Goal: Task Accomplishment & Management: Complete application form

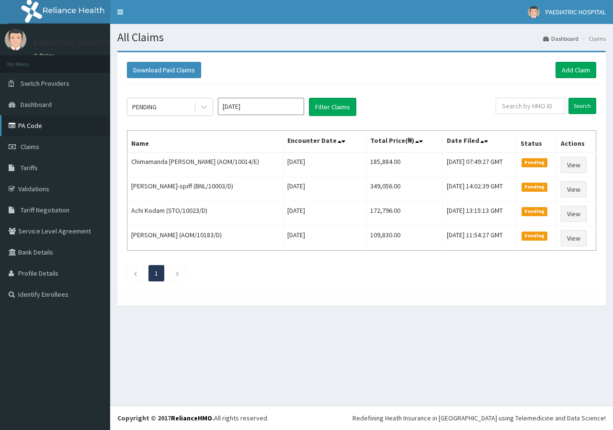
click at [35, 126] on link "PA Code" at bounding box center [55, 125] width 110 height 21
click at [29, 170] on span "Tariffs" at bounding box center [29, 167] width 17 height 9
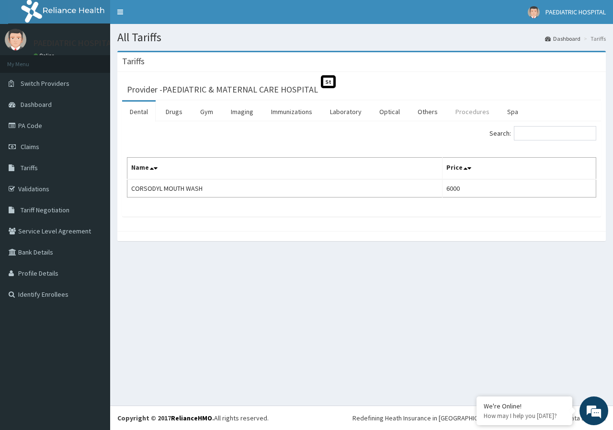
click at [461, 110] on link "Procedures" at bounding box center [472, 112] width 49 height 20
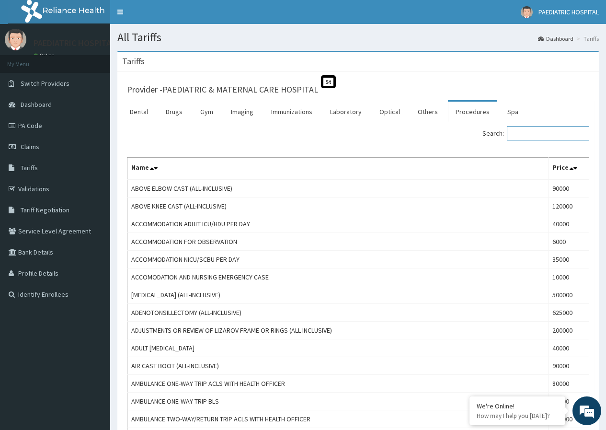
click at [530, 132] on input "Search:" at bounding box center [548, 133] width 82 height 14
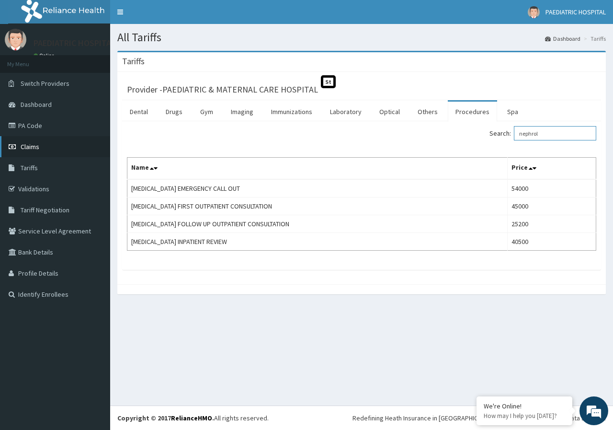
type input "nephrol"
click at [35, 144] on span "Claims" at bounding box center [30, 146] width 19 height 9
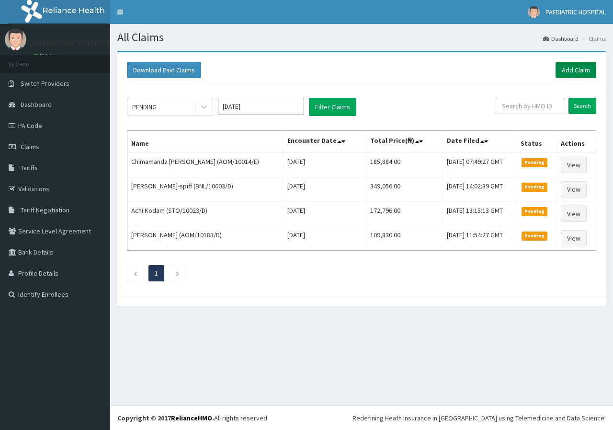
click at [574, 69] on link "Add Claim" at bounding box center [576, 70] width 41 height 16
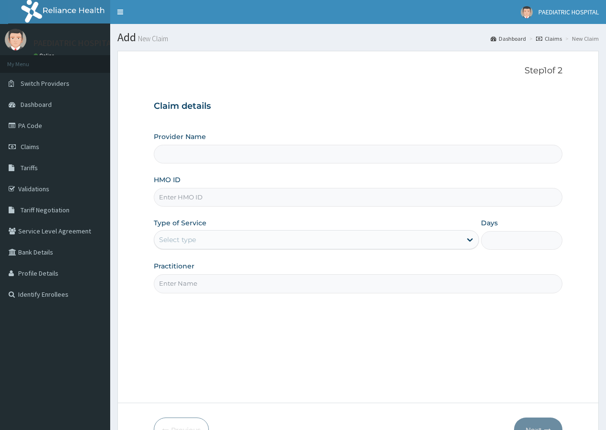
type input "PAEDIATRIC & MATERNAL CARE HOSPITAL"
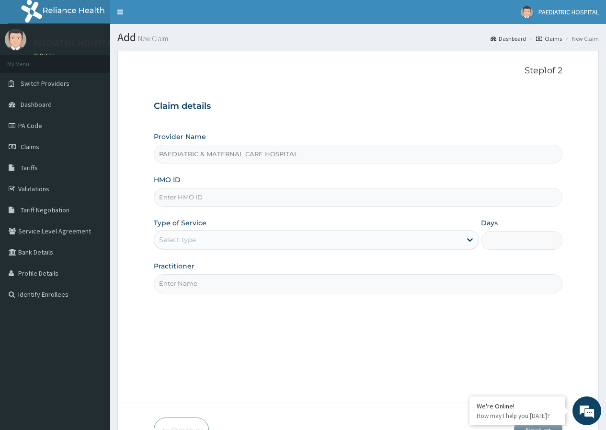
click at [243, 193] on input "HMO ID" at bounding box center [358, 197] width 409 height 19
type input "AOM/10014/D"
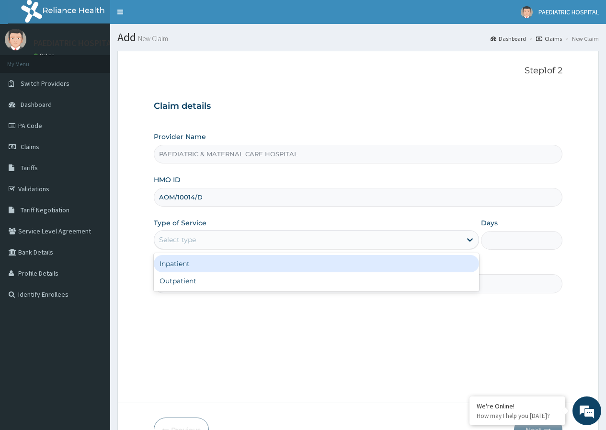
click at [243, 238] on div "Select type" at bounding box center [307, 239] width 307 height 15
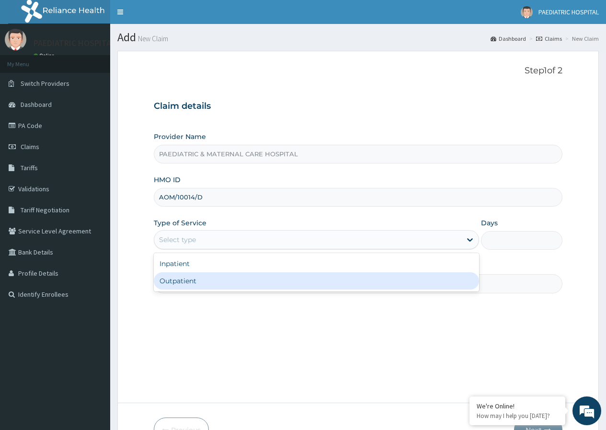
click at [180, 280] on div "Outpatient" at bounding box center [316, 280] width 325 height 17
type input "1"
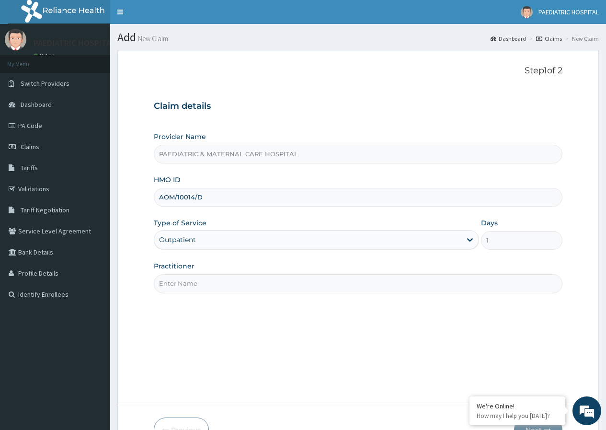
click at [180, 280] on input "Practitioner" at bounding box center [358, 283] width 409 height 19
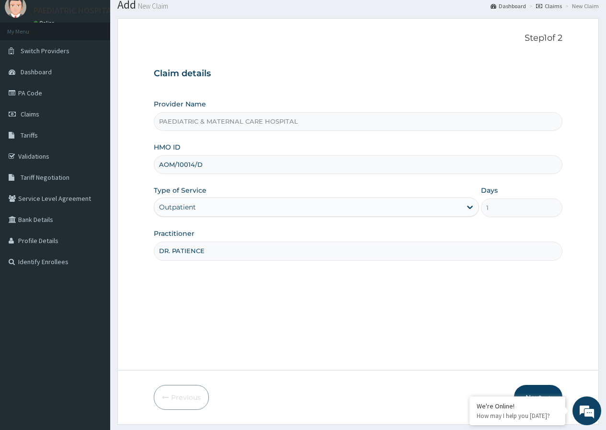
scroll to position [59, 0]
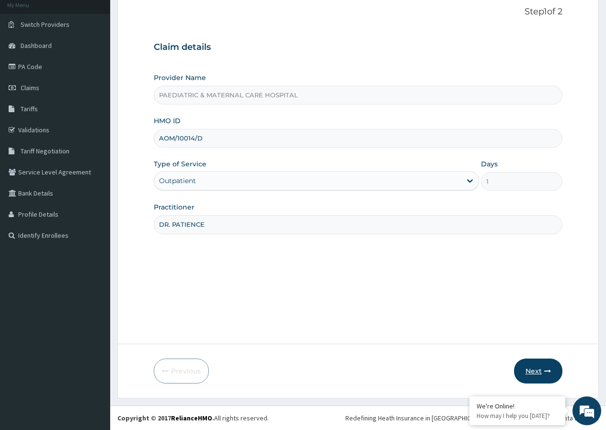
type input "DR. PATIENCE"
click at [541, 369] on button "Next" at bounding box center [538, 370] width 48 height 25
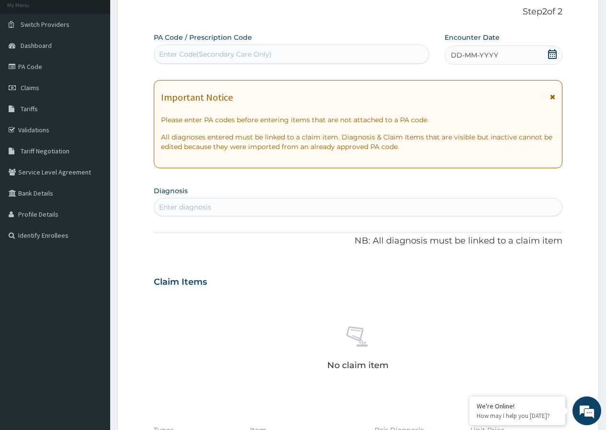
click at [209, 54] on div "Enter Code(Secondary Care Only)" at bounding box center [215, 54] width 113 height 10
type input "PA/F91BD1"
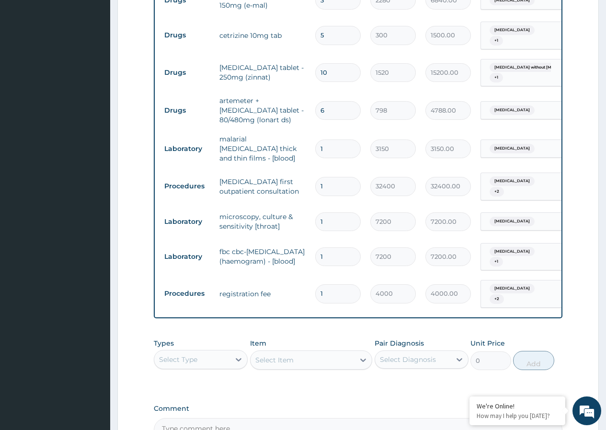
scroll to position [551, 0]
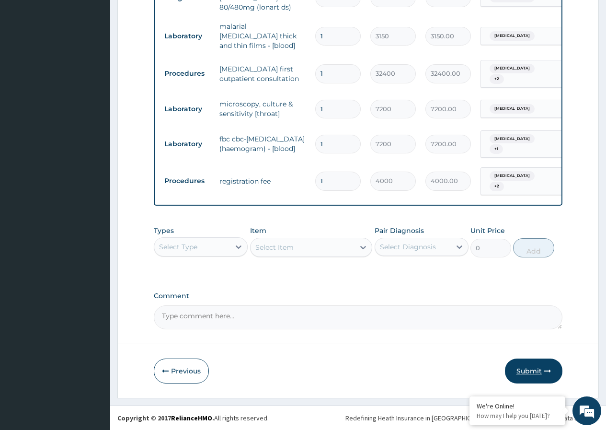
click at [535, 371] on button "Submit" at bounding box center [533, 370] width 57 height 25
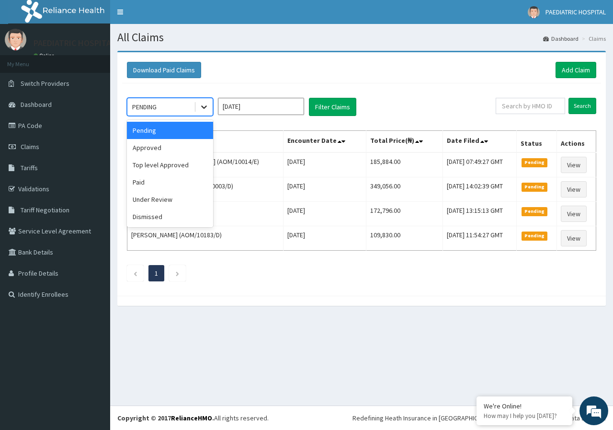
click at [203, 110] on icon at bounding box center [204, 107] width 10 height 10
click at [170, 150] on div "Approved" at bounding box center [170, 147] width 86 height 17
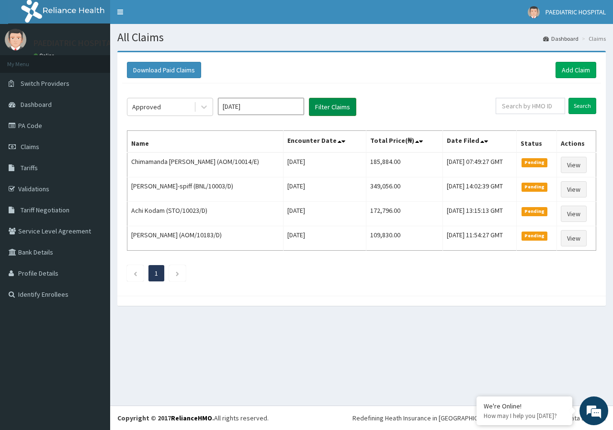
click at [331, 110] on button "Filter Claims" at bounding box center [332, 107] width 47 height 18
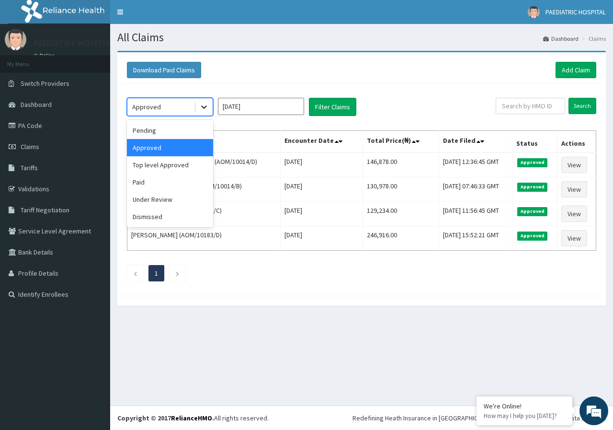
click at [204, 108] on icon at bounding box center [204, 107] width 6 height 3
click at [152, 130] on div "Pending" at bounding box center [170, 130] width 86 height 17
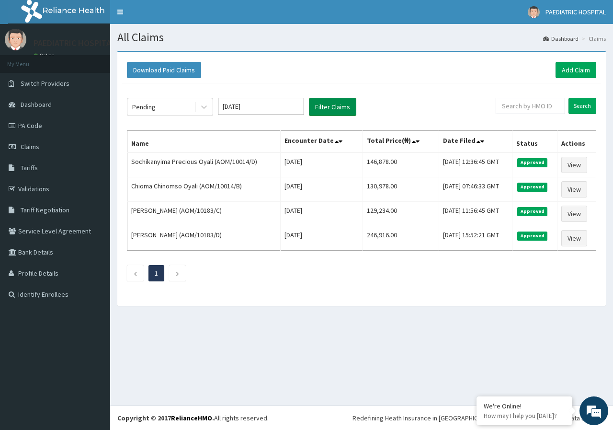
click at [329, 105] on button "Filter Claims" at bounding box center [332, 107] width 47 height 18
